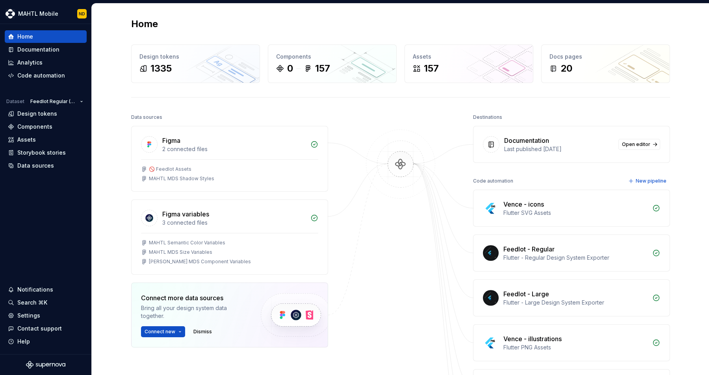
click at [61, 46] on div "Documentation" at bounding box center [46, 50] width 76 height 8
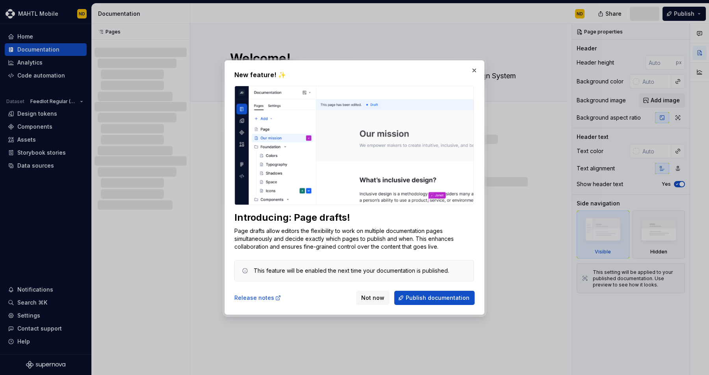
type textarea "*"
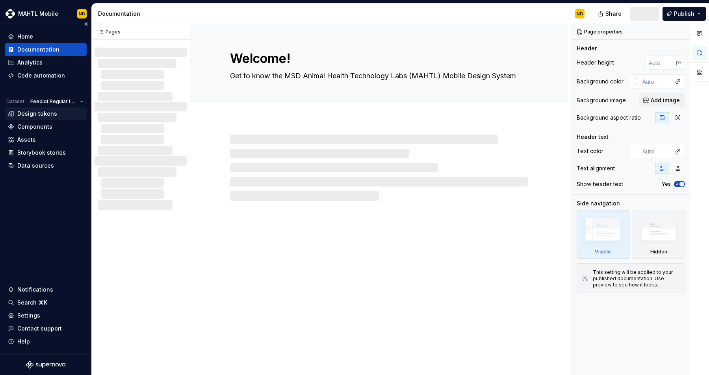
click at [45, 111] on div "Design tokens" at bounding box center [37, 114] width 40 height 8
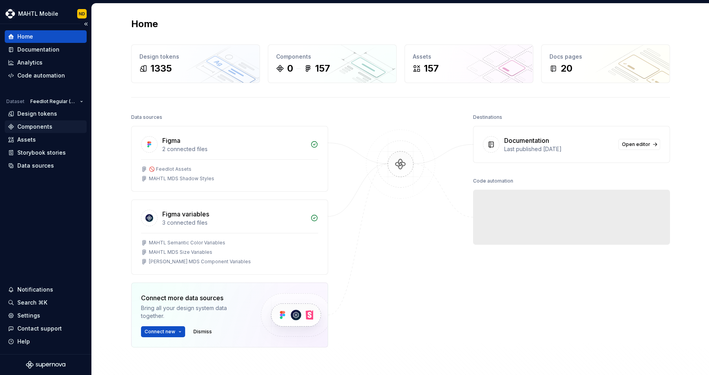
click at [52, 124] on div "Components" at bounding box center [46, 127] width 76 height 8
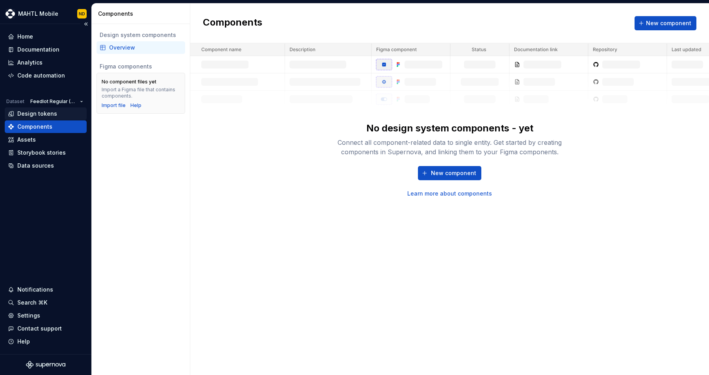
click at [52, 119] on div "Design tokens" at bounding box center [46, 113] width 82 height 13
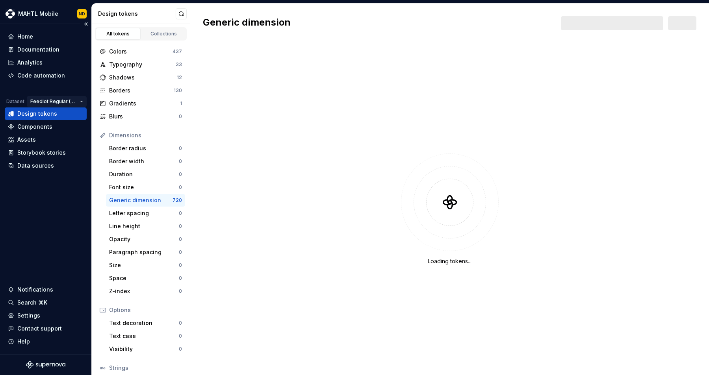
click at [77, 102] on html "MAHTL Mobile ND Home Documentation Analytics Code automation Dataset Feedlot Re…" at bounding box center [354, 187] width 709 height 375
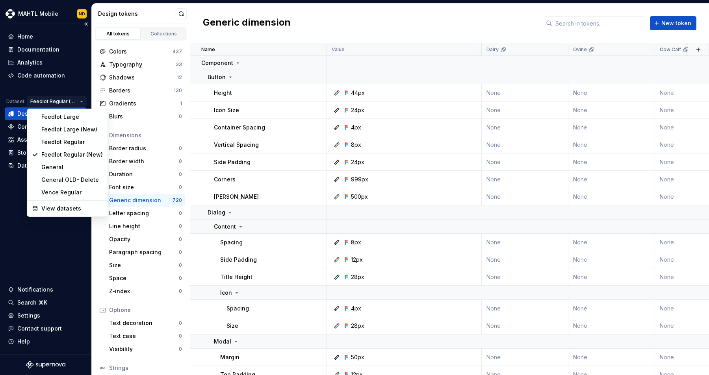
click at [77, 102] on html "MAHTL Mobile ND Home Documentation Analytics Code automation Dataset Feedlot Re…" at bounding box center [354, 187] width 709 height 375
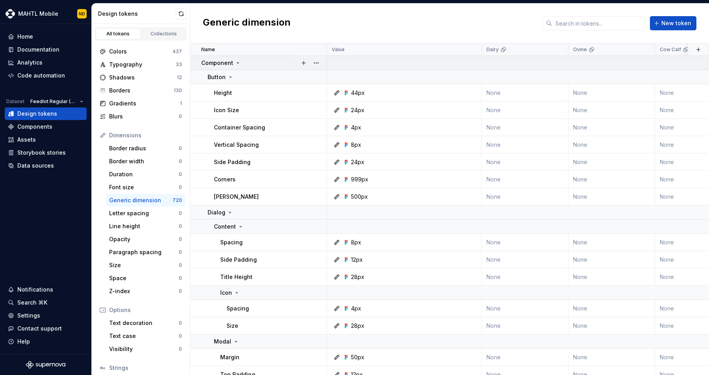
click at [220, 61] on p "Component" at bounding box center [217, 63] width 32 height 8
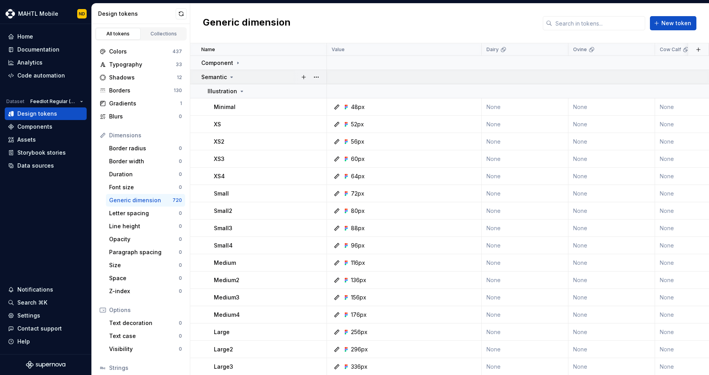
click at [222, 78] on p "Semantic" at bounding box center [214, 77] width 26 height 8
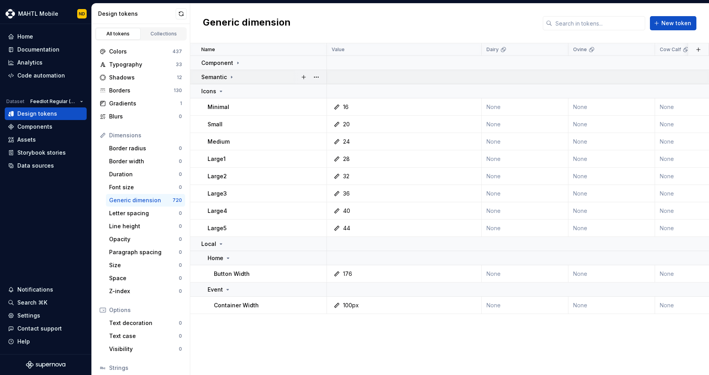
click at [222, 77] on p "Semantic" at bounding box center [214, 77] width 26 height 8
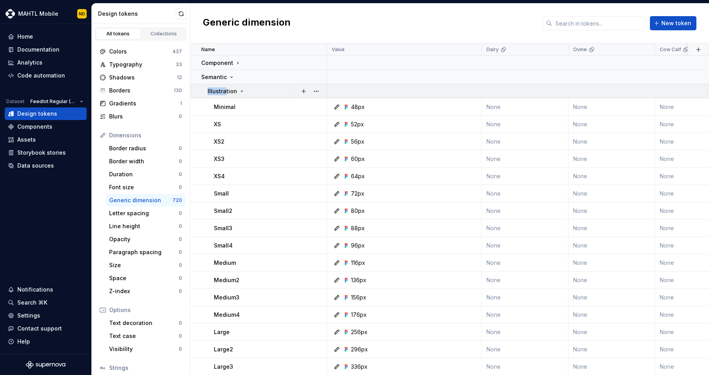
click at [224, 87] on p "Illustration" at bounding box center [223, 91] width 30 height 8
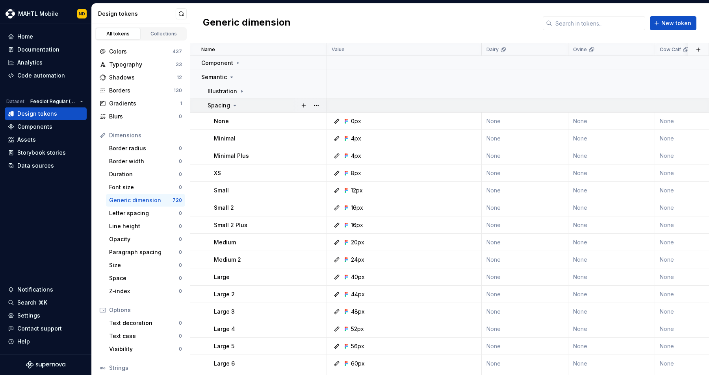
click at [227, 103] on p "Spacing" at bounding box center [219, 106] width 22 height 8
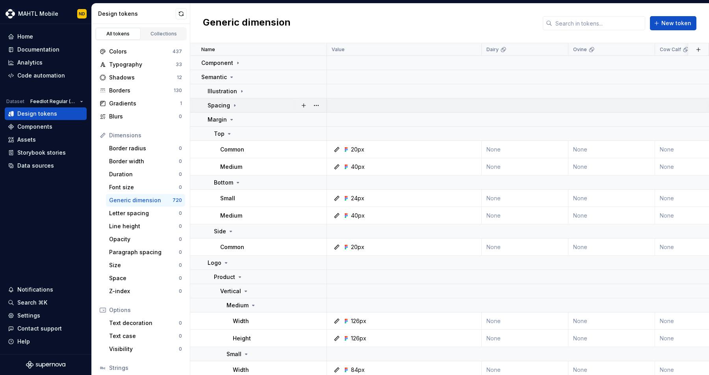
click at [236, 103] on icon at bounding box center [235, 105] width 6 height 6
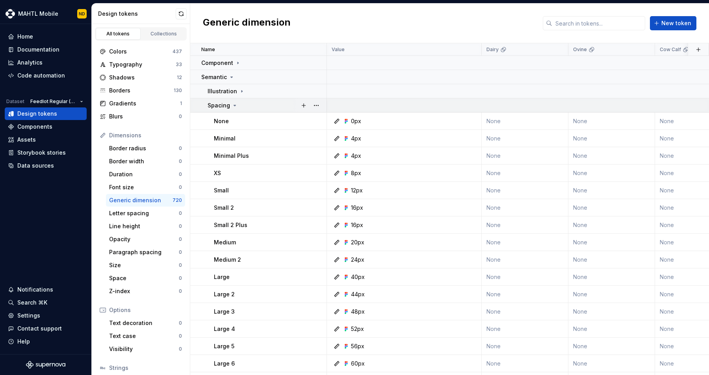
click at [236, 103] on icon at bounding box center [235, 105] width 6 height 6
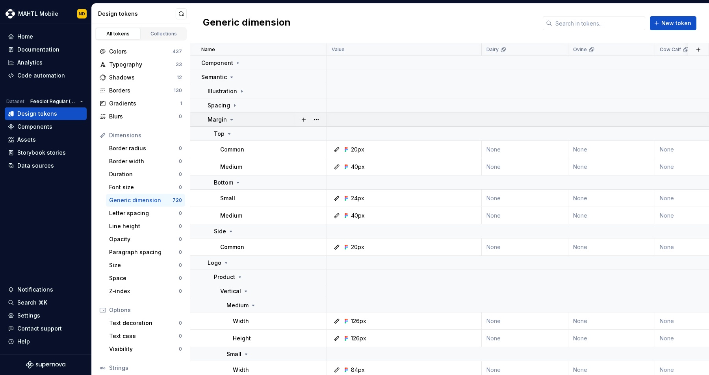
click at [240, 113] on td "Margin" at bounding box center [258, 120] width 137 height 14
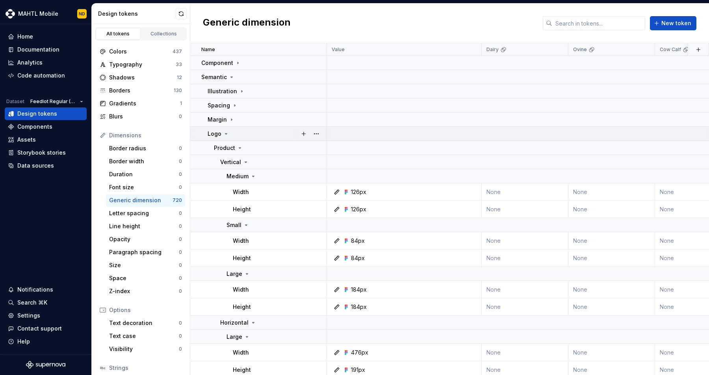
click at [239, 129] on td "Logo" at bounding box center [258, 134] width 137 height 14
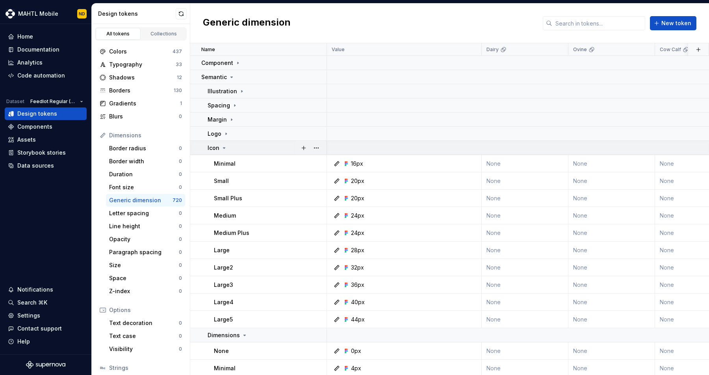
click at [239, 145] on div "Icon" at bounding box center [267, 148] width 119 height 8
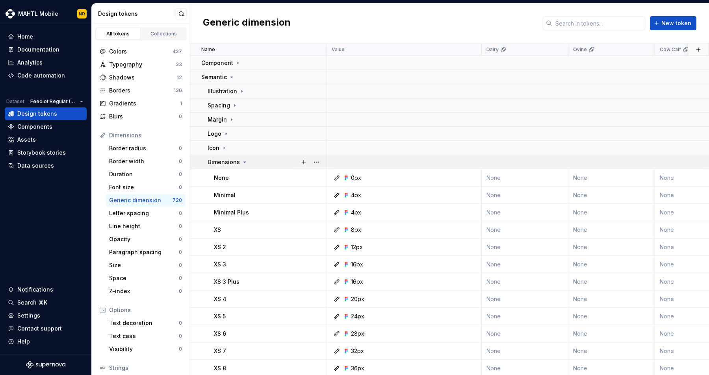
click at [231, 163] on p "Dimensions" at bounding box center [224, 162] width 32 height 8
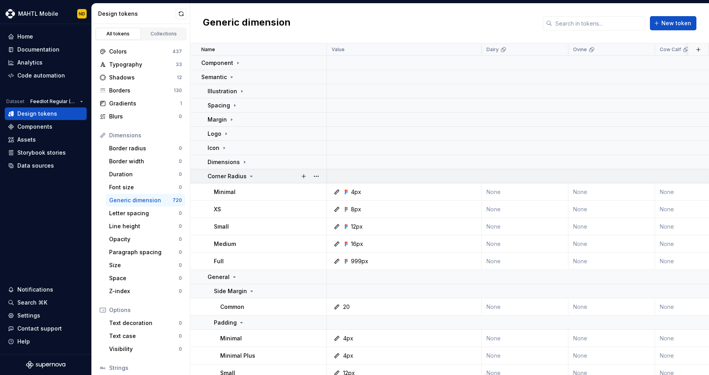
click at [235, 179] on p "Corner Radius" at bounding box center [227, 176] width 39 height 8
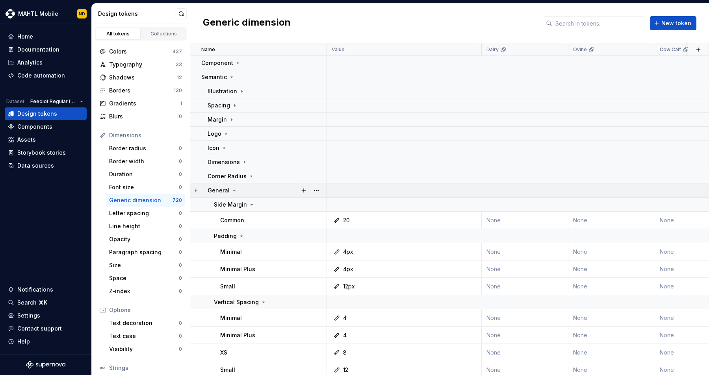
click at [230, 186] on td "General" at bounding box center [258, 190] width 137 height 14
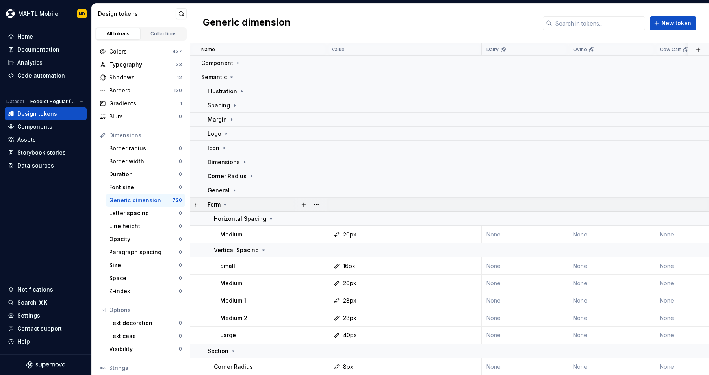
click at [239, 202] on div "Form" at bounding box center [267, 205] width 119 height 8
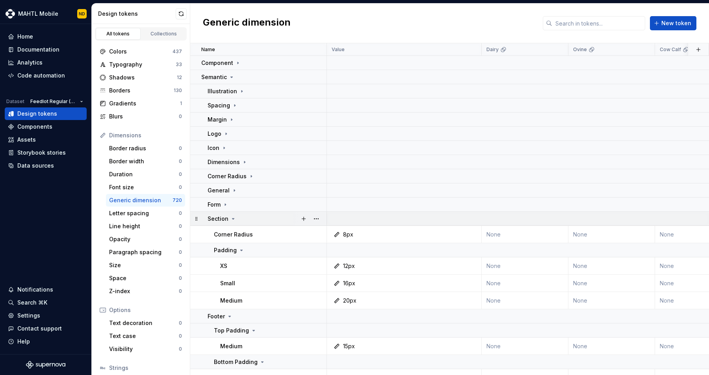
click at [235, 217] on div "Section" at bounding box center [267, 219] width 119 height 8
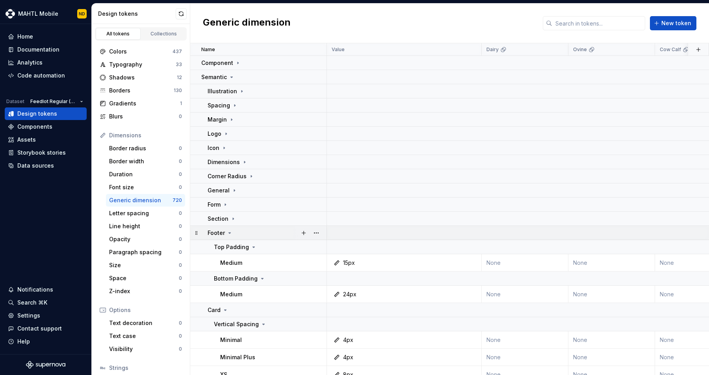
click at [238, 235] on div "Footer" at bounding box center [267, 233] width 119 height 8
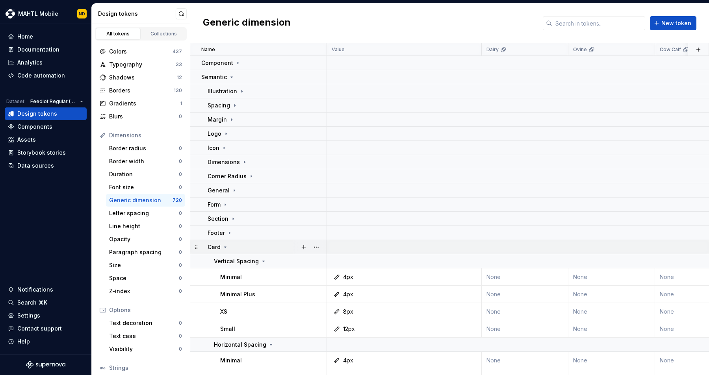
click at [244, 243] on div "Card" at bounding box center [267, 247] width 119 height 8
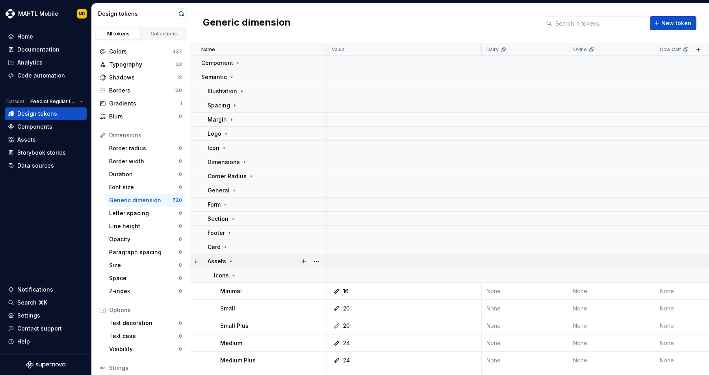
click at [245, 256] on td "Assets" at bounding box center [258, 261] width 137 height 14
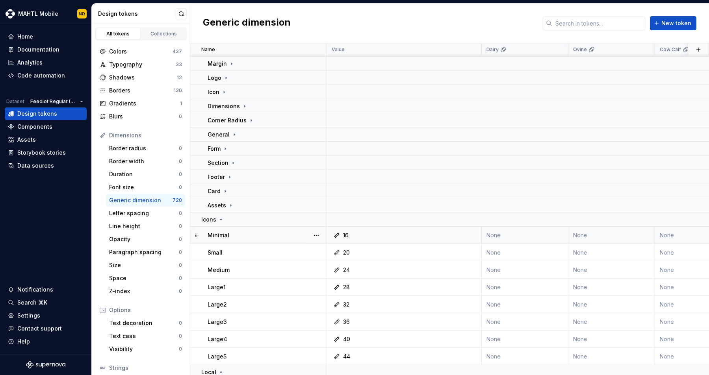
scroll to position [60, 0]
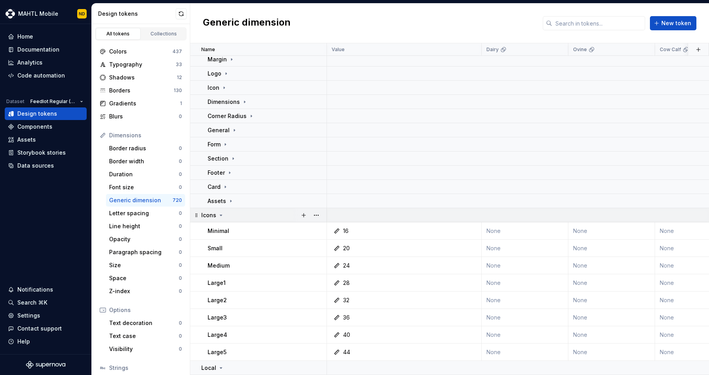
click at [236, 212] on div "Icons" at bounding box center [263, 215] width 125 height 8
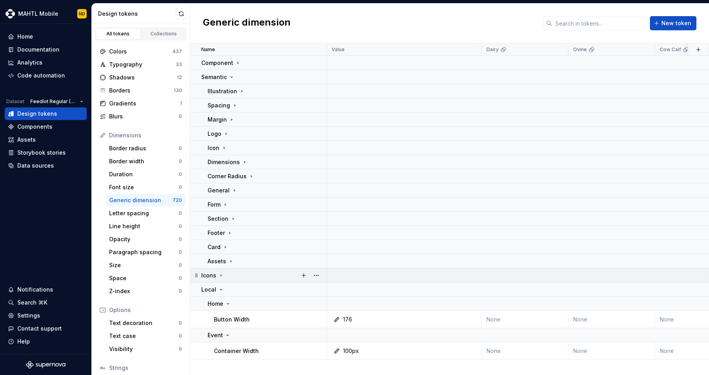
scroll to position [0, 0]
click at [237, 78] on div "Semantic" at bounding box center [263, 77] width 125 height 8
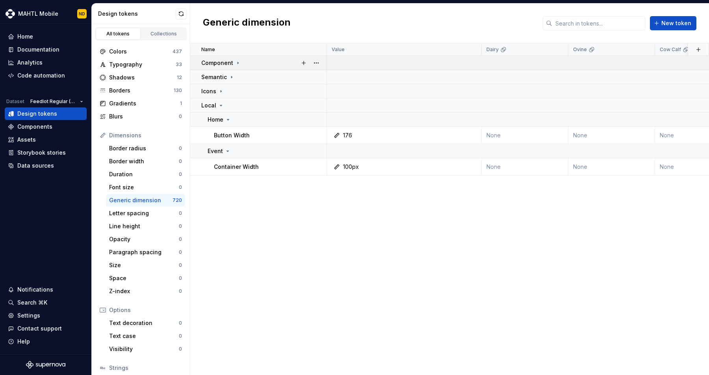
click at [235, 60] on icon at bounding box center [238, 63] width 6 height 6
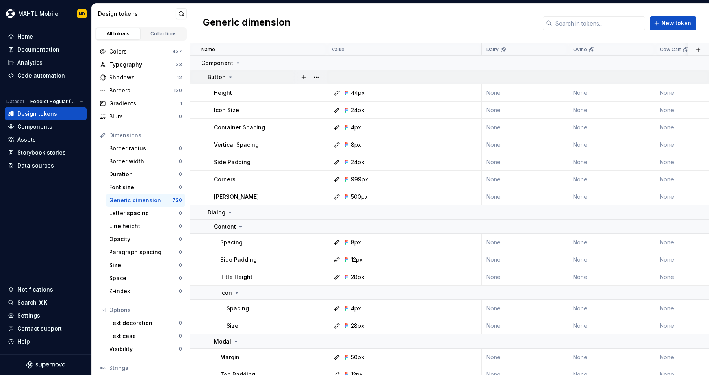
click at [230, 75] on icon at bounding box center [230, 77] width 6 height 6
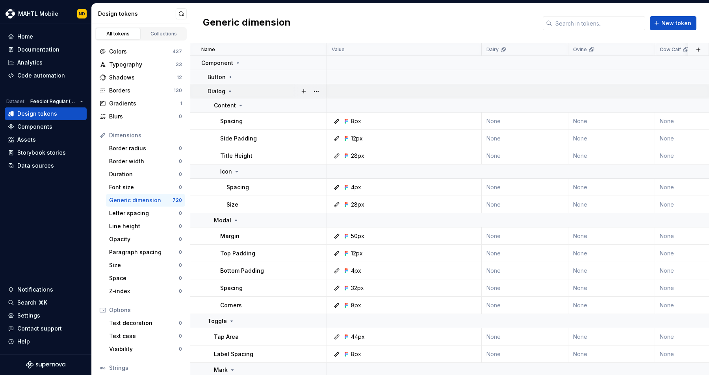
click at [228, 93] on icon at bounding box center [230, 91] width 6 height 6
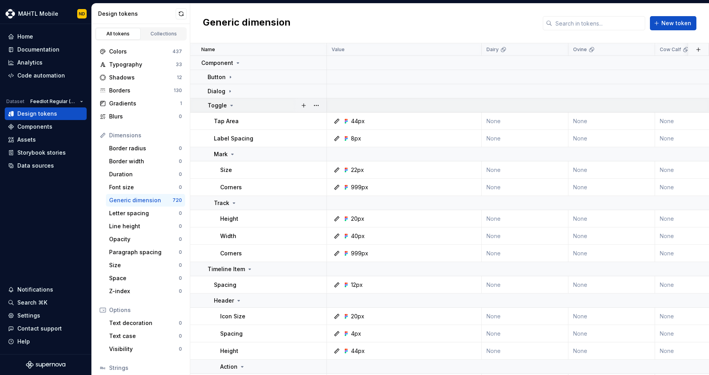
click at [227, 100] on td "Toggle" at bounding box center [258, 105] width 137 height 14
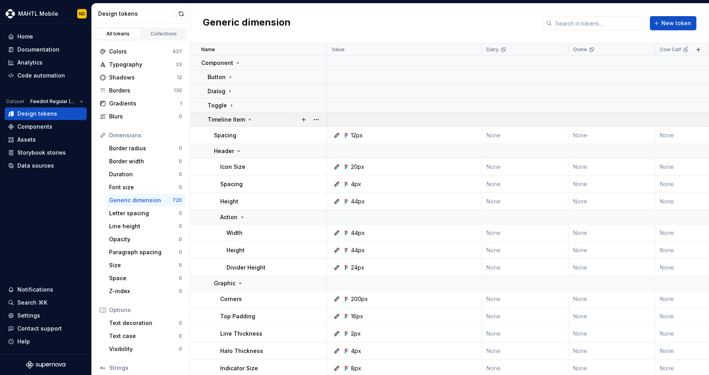
click at [228, 115] on td "Timeline Item" at bounding box center [258, 120] width 137 height 14
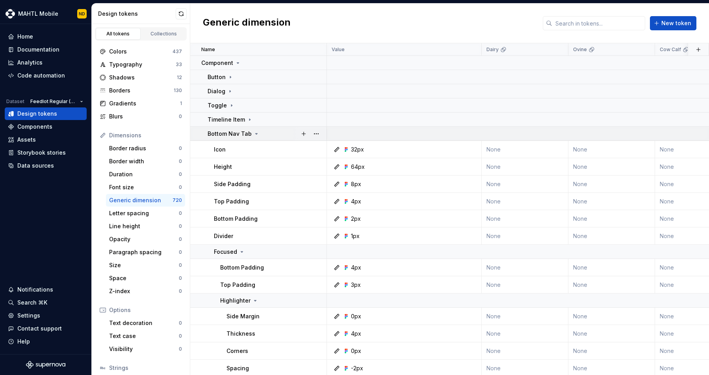
click at [227, 133] on p "Bottom Nav Tab" at bounding box center [230, 134] width 44 height 8
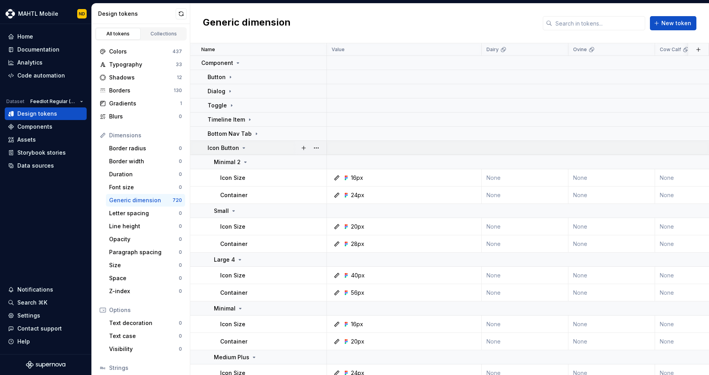
click at [227, 145] on p "Icon Button" at bounding box center [224, 148] width 32 height 8
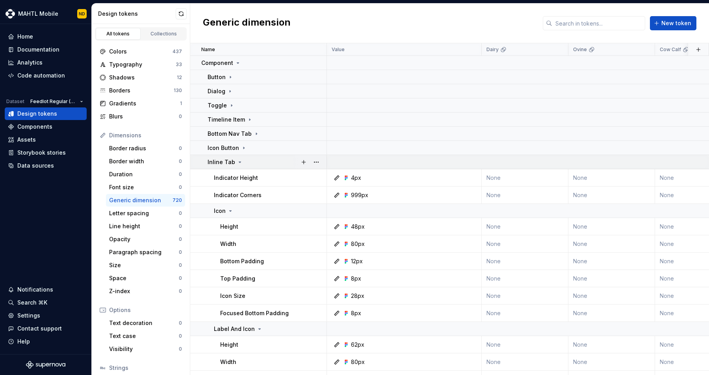
click at [228, 159] on p "Inline Tab" at bounding box center [222, 162] width 28 height 8
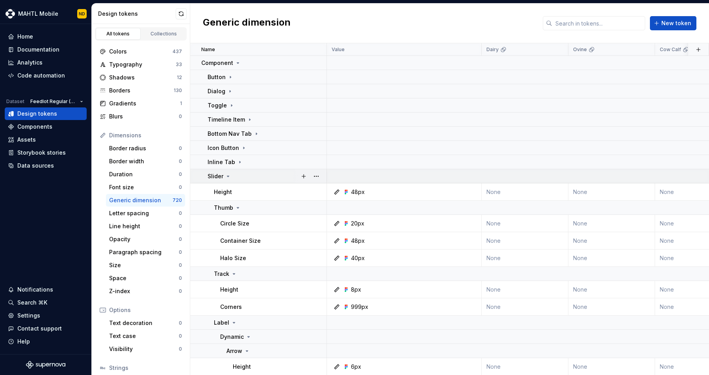
click at [228, 171] on td "Slider" at bounding box center [258, 176] width 137 height 14
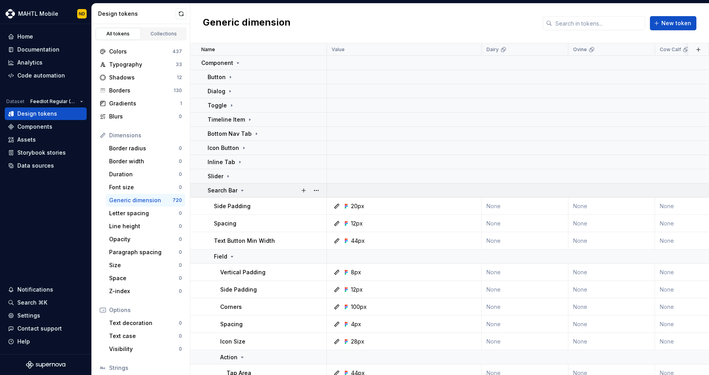
click at [230, 185] on td "Search Bar" at bounding box center [258, 190] width 137 height 14
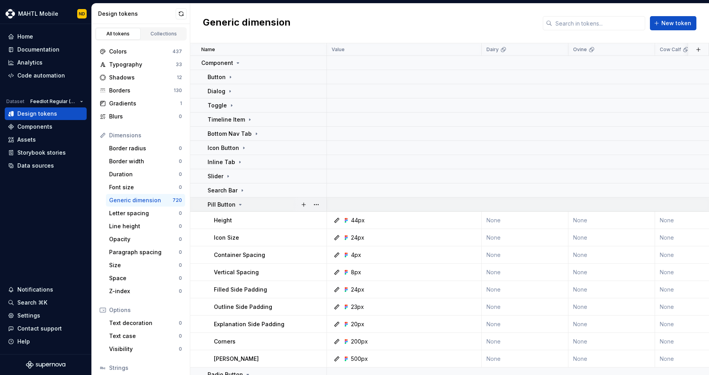
click at [228, 201] on p "Pill Button" at bounding box center [222, 205] width 28 height 8
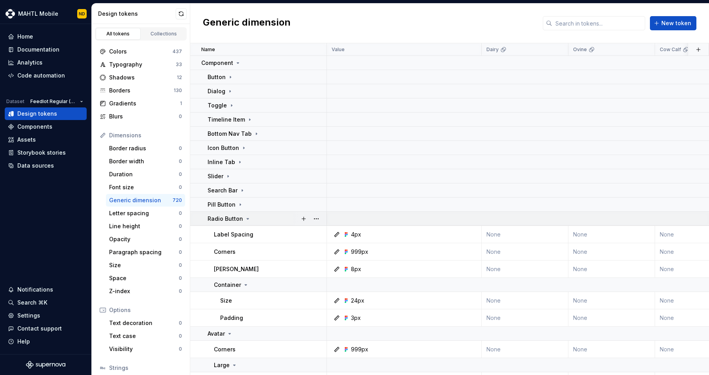
click at [230, 217] on p "Radio Button" at bounding box center [225, 219] width 35 height 8
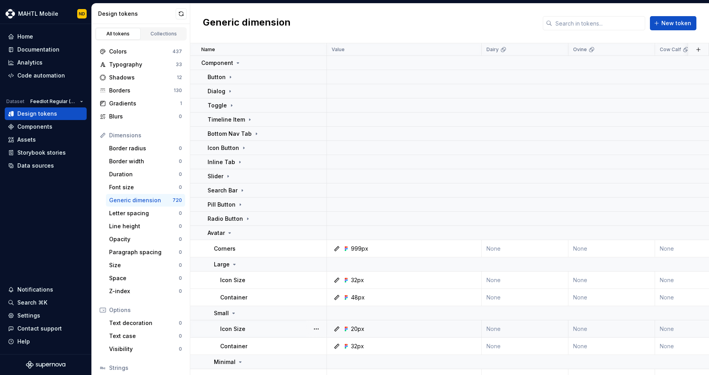
scroll to position [123, 0]
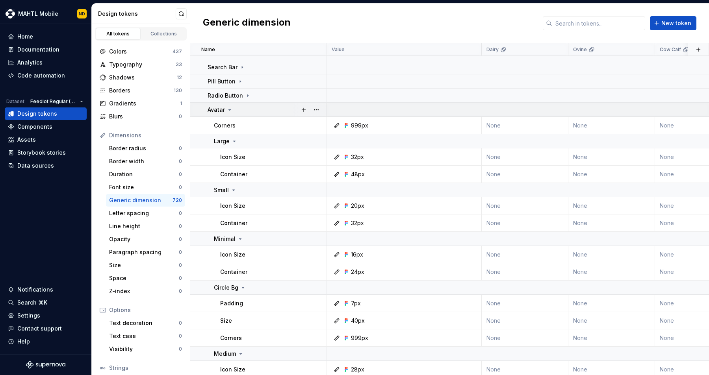
click at [220, 113] on td "Avatar" at bounding box center [258, 110] width 137 height 14
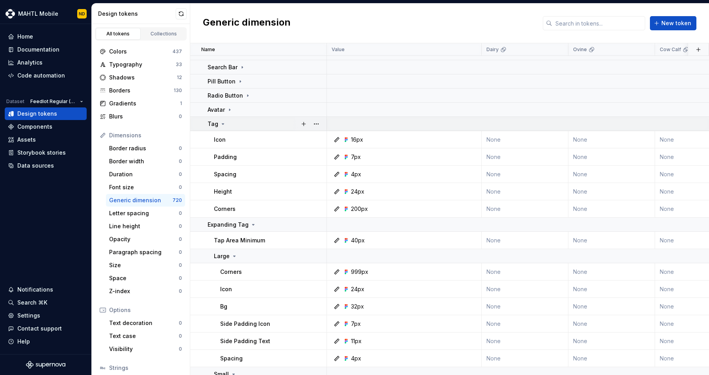
click at [224, 124] on icon at bounding box center [223, 124] width 6 height 6
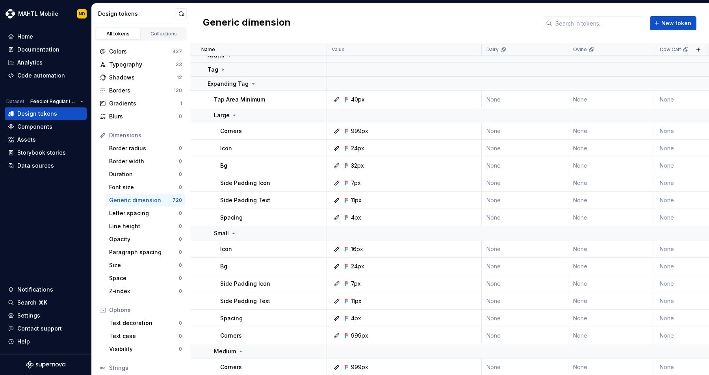
scroll to position [179, 0]
click at [225, 84] on p "Expanding Tag" at bounding box center [228, 82] width 41 height 8
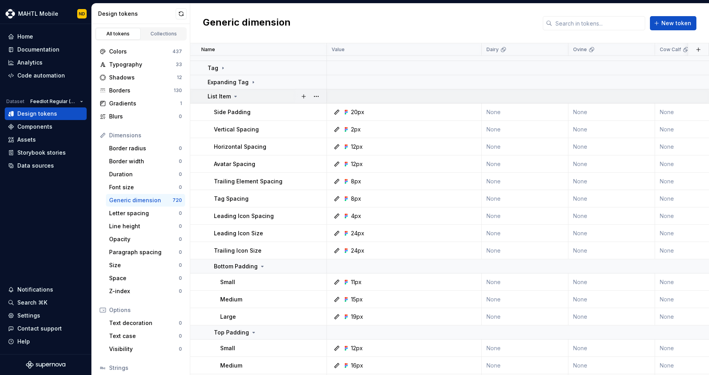
click at [228, 93] on p "List Item" at bounding box center [219, 97] width 23 height 8
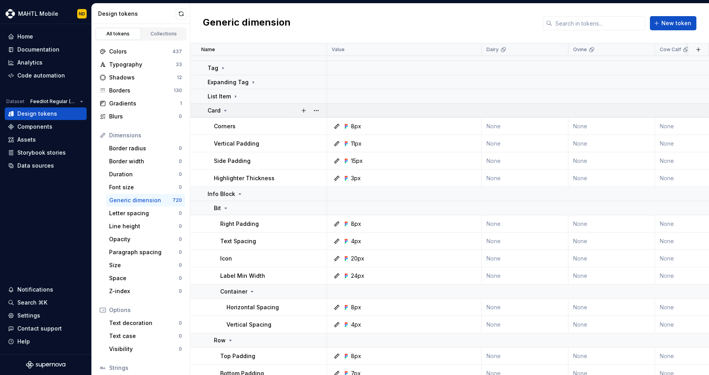
click at [230, 107] on div "Card" at bounding box center [267, 111] width 119 height 8
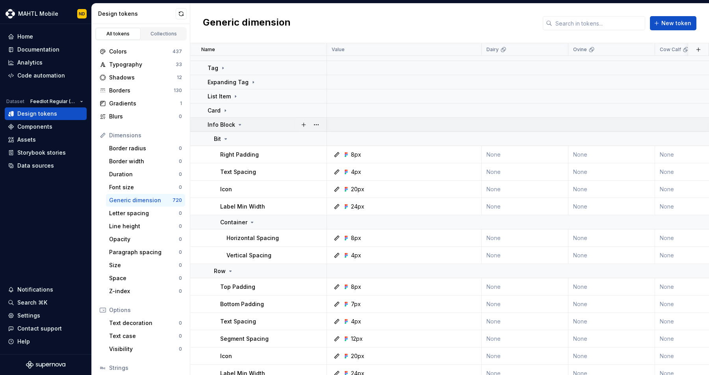
click at [224, 122] on p "Info Block" at bounding box center [222, 125] width 28 height 8
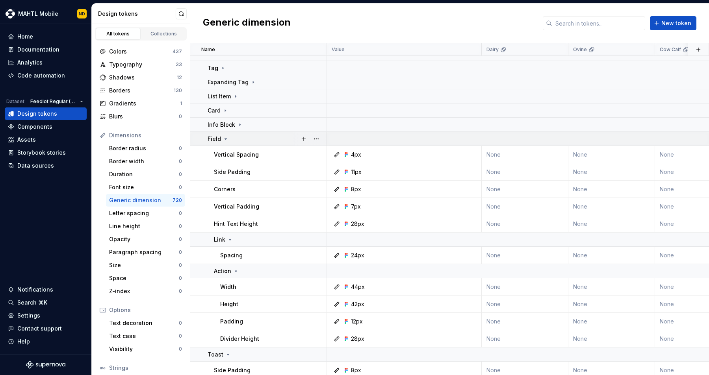
click at [227, 136] on icon at bounding box center [225, 139] width 6 height 6
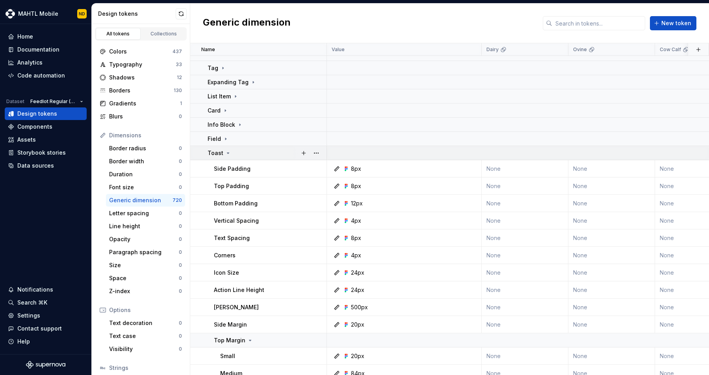
click at [227, 153] on icon at bounding box center [228, 153] width 2 height 1
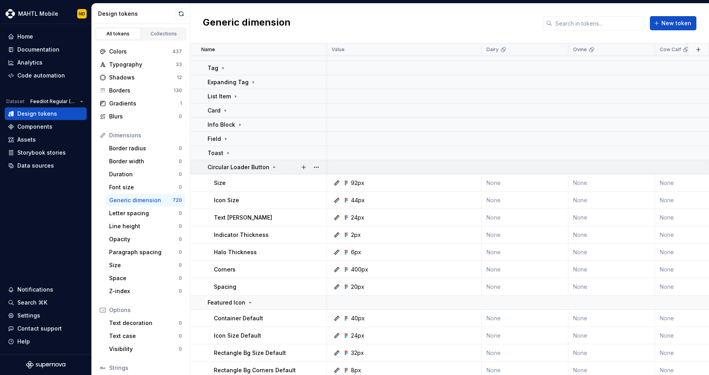
click at [226, 165] on p "Circular Loader Button" at bounding box center [239, 167] width 62 height 8
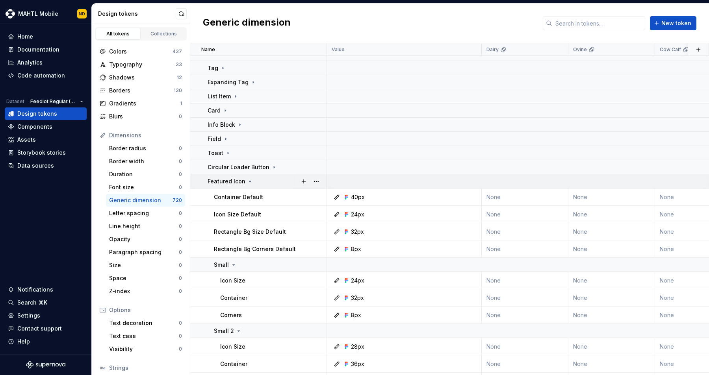
click at [223, 180] on p "Featured Icon" at bounding box center [227, 182] width 38 height 8
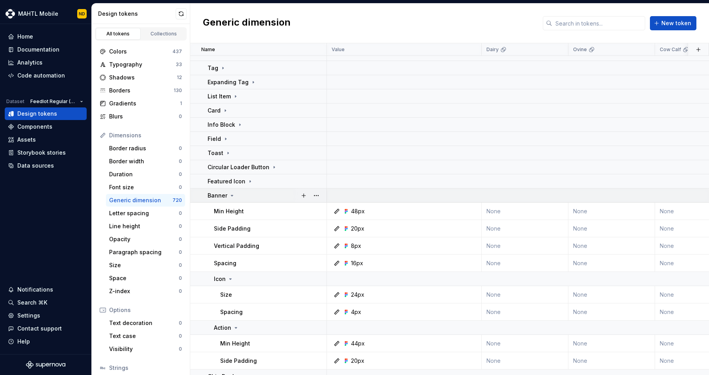
click at [229, 193] on icon at bounding box center [232, 196] width 6 height 6
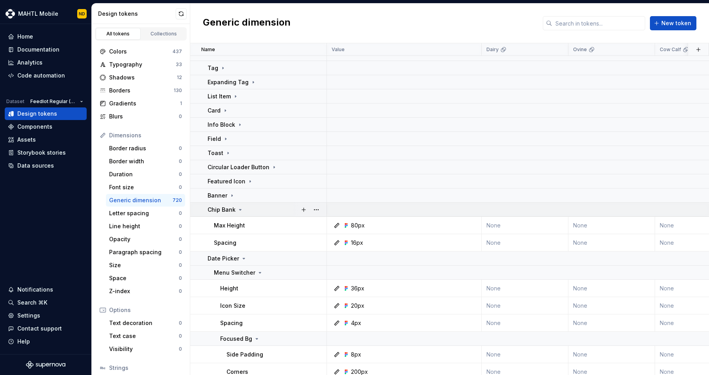
click at [226, 207] on p "Chip Bank" at bounding box center [222, 210] width 28 height 8
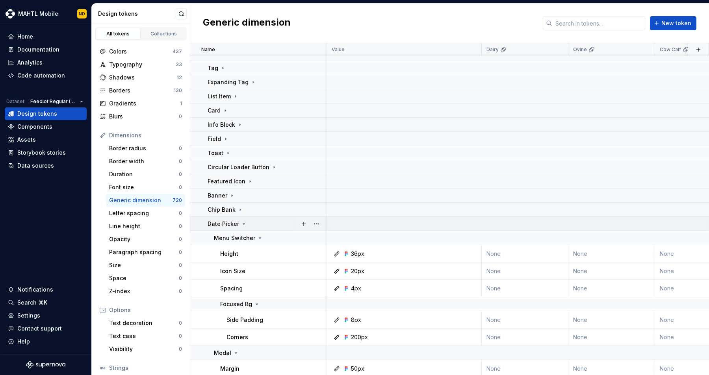
click at [230, 222] on p "Date Picker" at bounding box center [224, 224] width 32 height 8
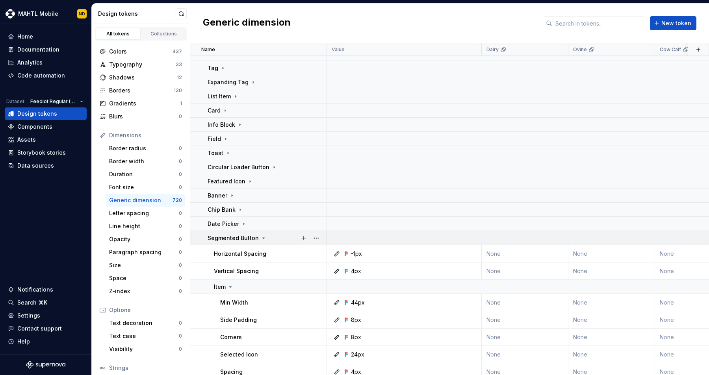
click at [230, 235] on p "Segmented Button" at bounding box center [233, 238] width 51 height 8
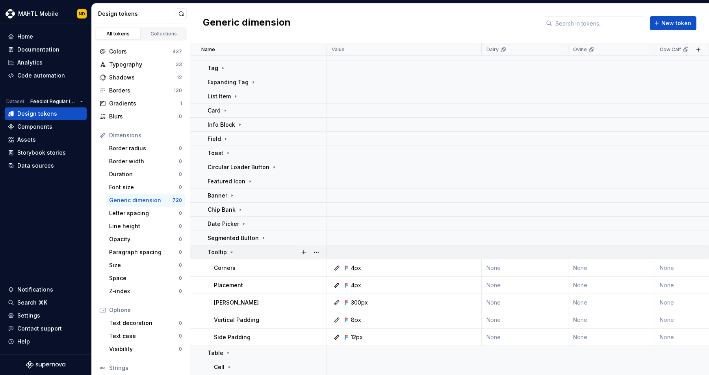
click at [231, 250] on icon at bounding box center [231, 252] width 6 height 6
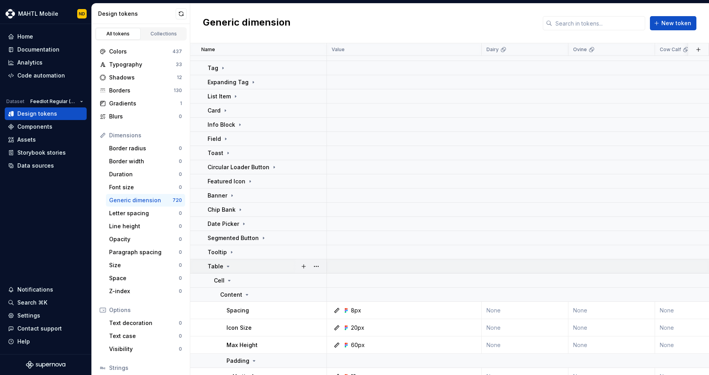
click at [227, 264] on icon at bounding box center [228, 266] width 6 height 6
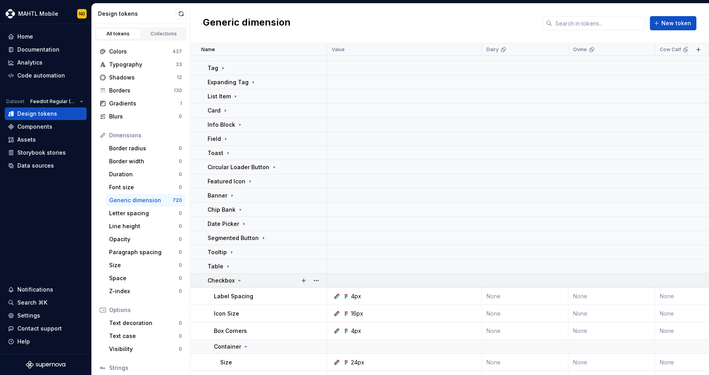
click at [228, 275] on td "Checkbox" at bounding box center [258, 281] width 137 height 14
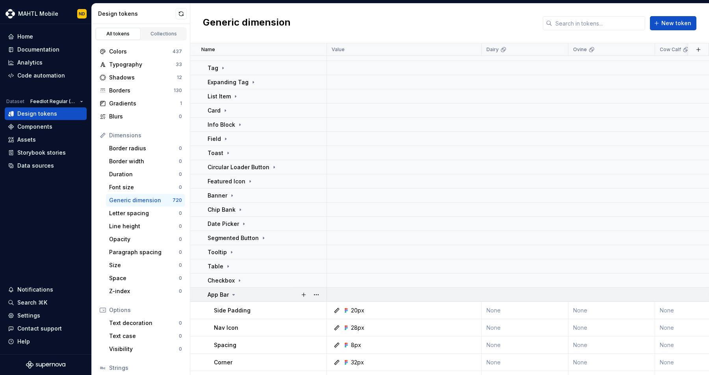
click at [231, 292] on icon at bounding box center [233, 295] width 6 height 6
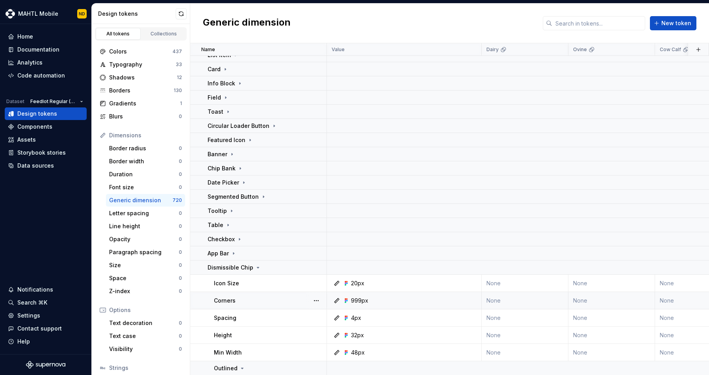
scroll to position [262, 0]
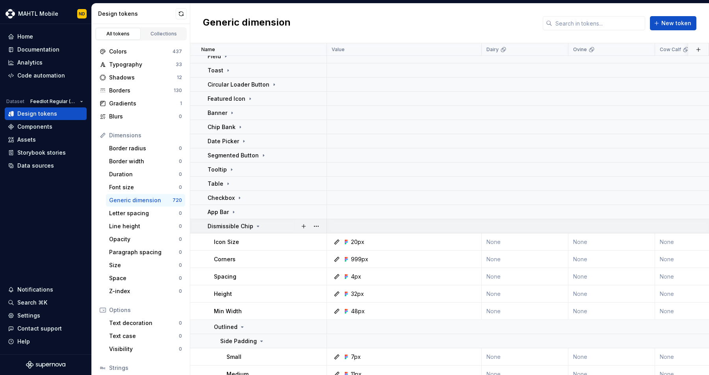
click at [231, 227] on p "Dismissible Chip" at bounding box center [231, 226] width 46 height 8
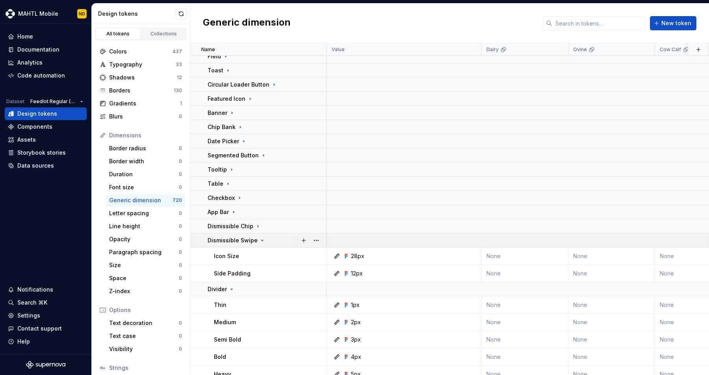
click at [229, 243] on p "Dismissible Swipe" at bounding box center [233, 241] width 50 height 8
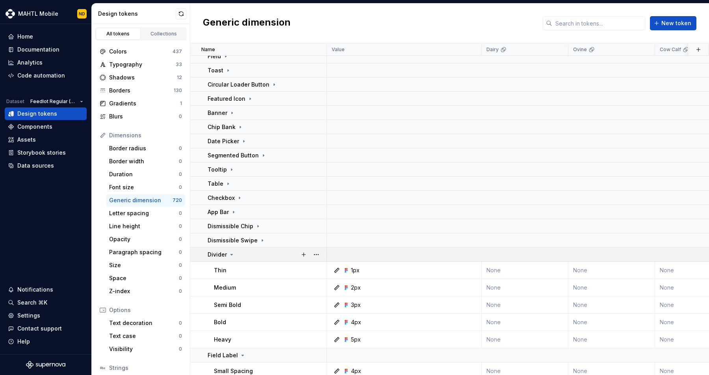
click at [229, 252] on icon at bounding box center [231, 255] width 6 height 6
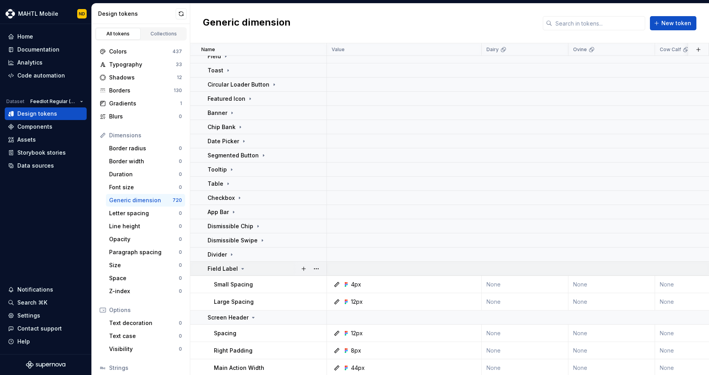
click at [233, 269] on p "Field Label" at bounding box center [223, 269] width 30 height 8
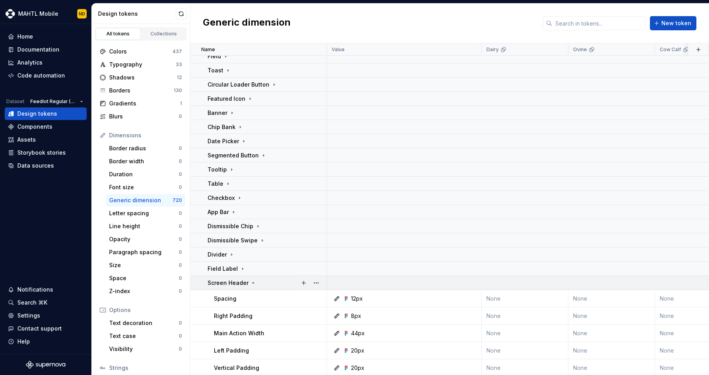
click at [237, 278] on td "Screen Header" at bounding box center [258, 283] width 137 height 14
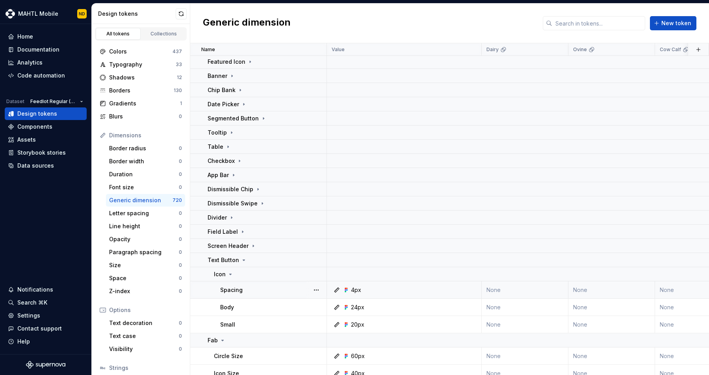
scroll to position [317, 0]
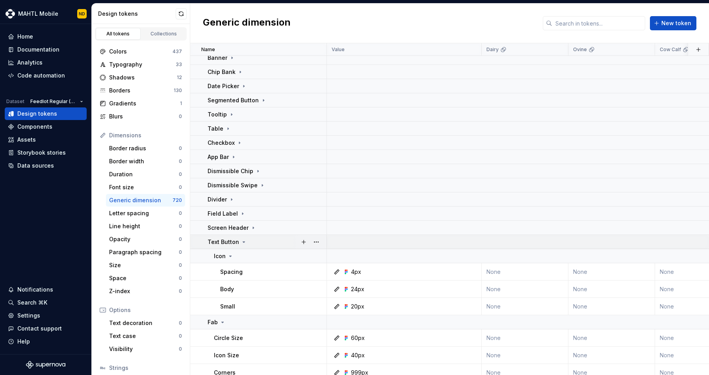
click at [233, 243] on p "Text Button" at bounding box center [224, 242] width 32 height 8
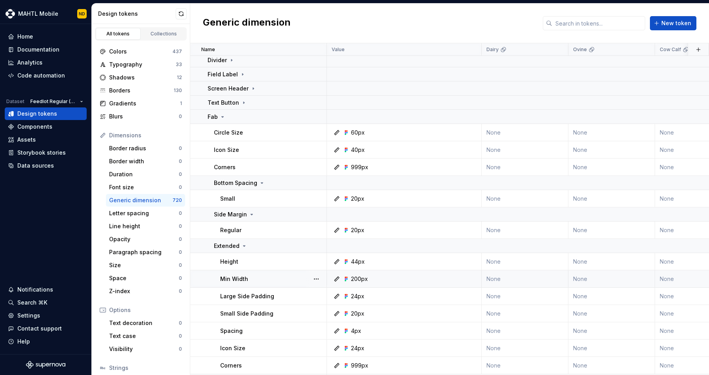
scroll to position [476, 0]
